Goal: Information Seeking & Learning: Find specific page/section

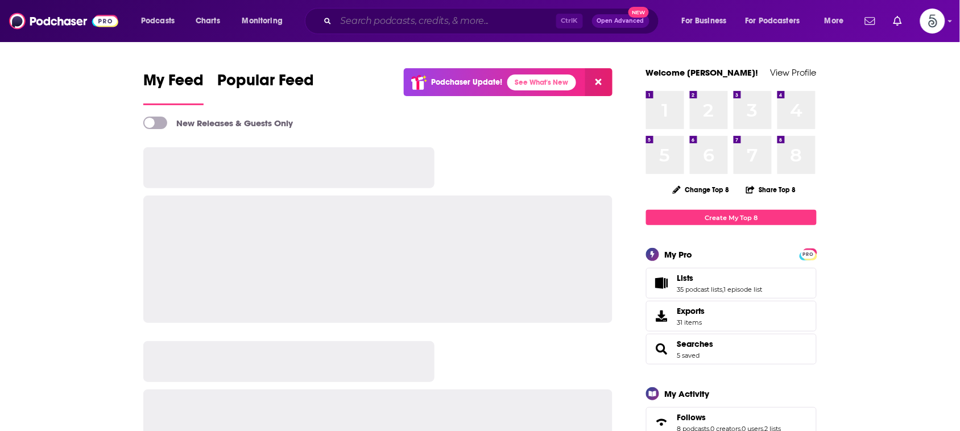
click at [407, 23] on input "Search podcasts, credits, & more..." at bounding box center [446, 21] width 220 height 18
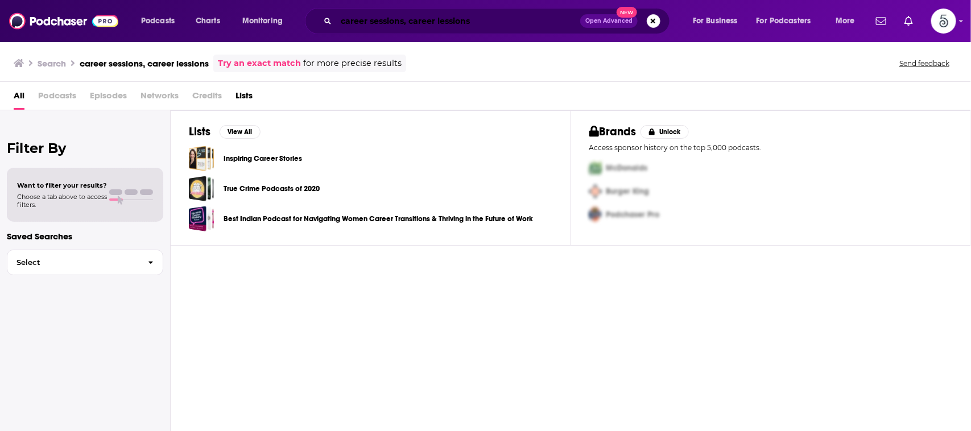
click at [455, 20] on input "career sessions, career lessions" at bounding box center [458, 21] width 244 height 18
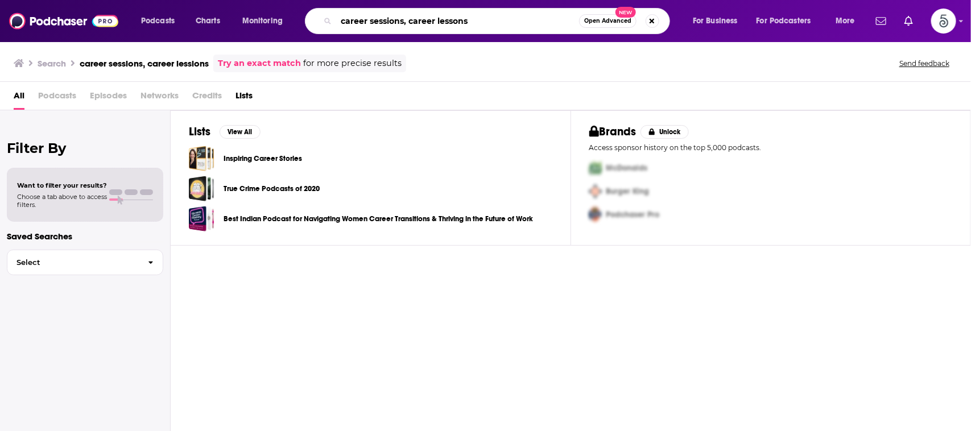
type input "career sessions, career lessons"
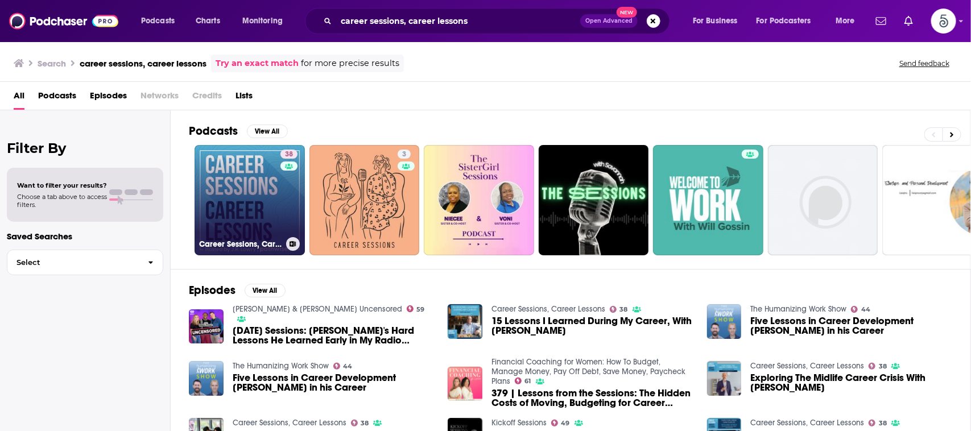
click at [272, 184] on link "38 Career Sessions, Career Lessons" at bounding box center [249, 200] width 110 height 110
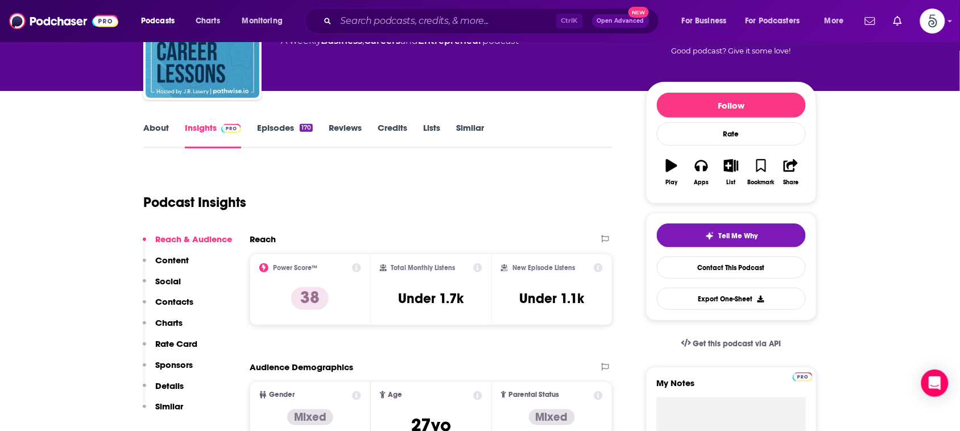
scroll to position [126, 0]
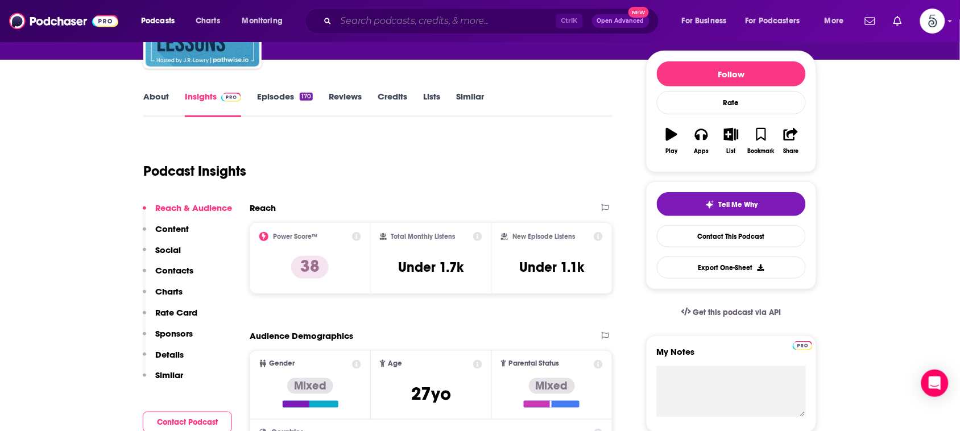
click at [477, 20] on input "Search podcasts, credits, & more..." at bounding box center [446, 21] width 220 height 18
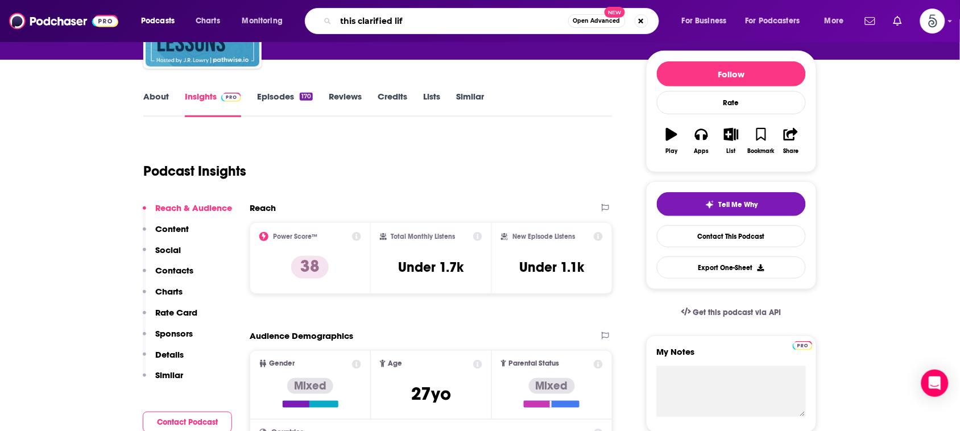
type input "this clarified life"
